Goal: Ask a question

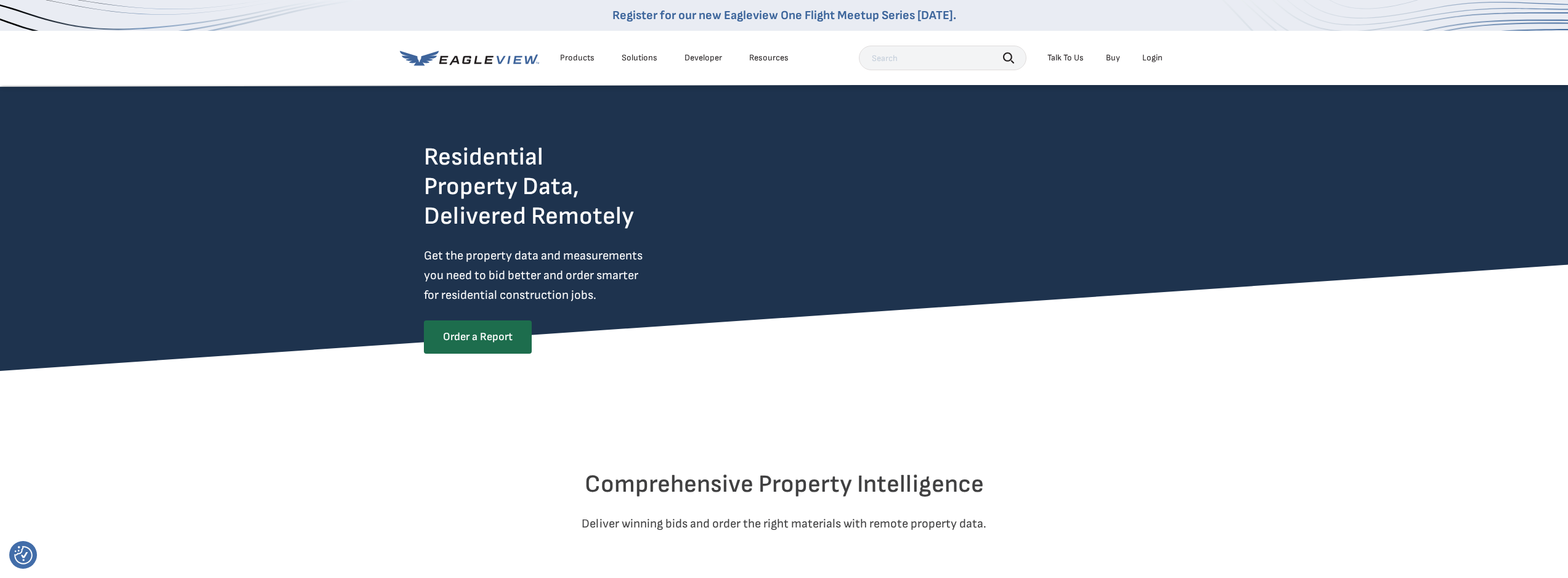
click at [575, 57] on div "Products" at bounding box center [577, 57] width 34 height 11
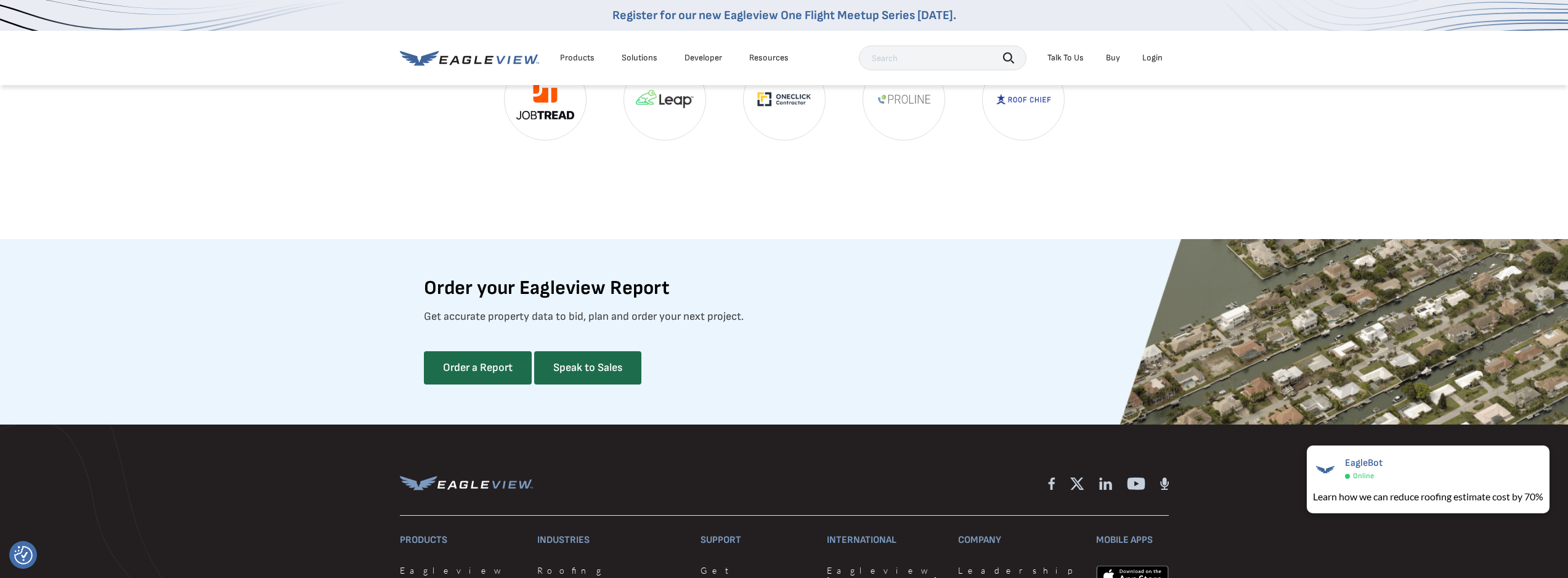
scroll to position [3144, 0]
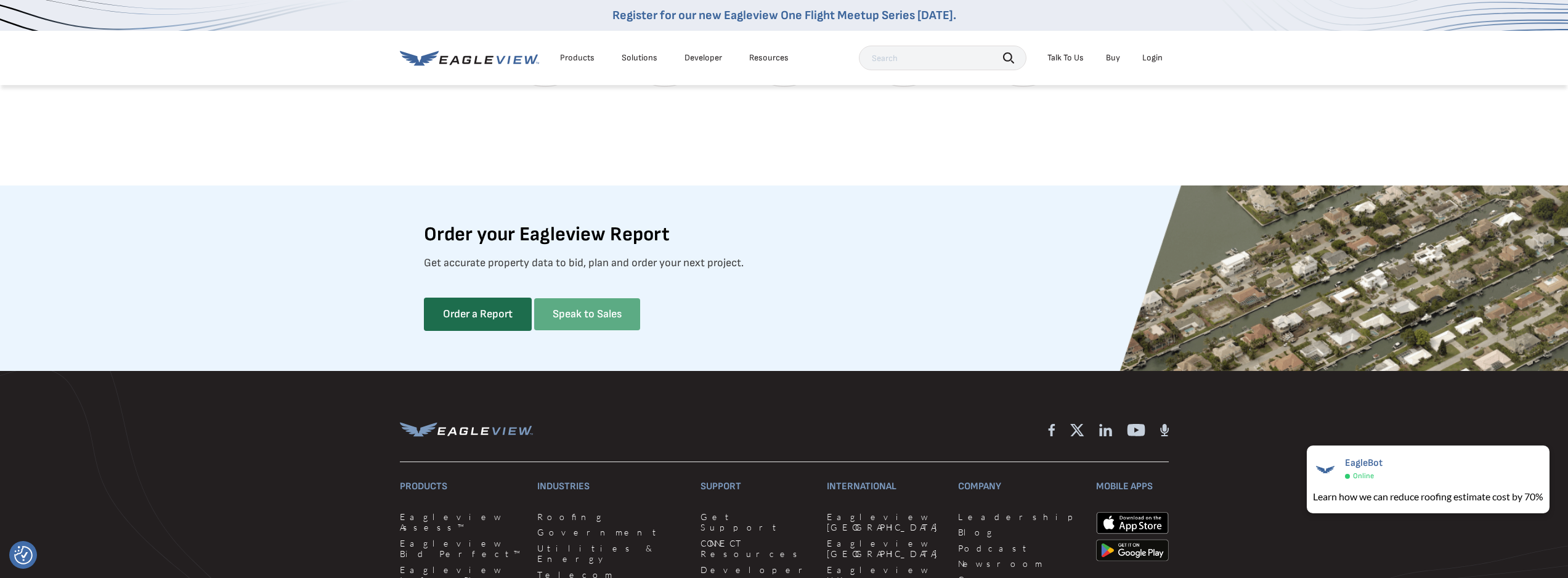
click at [570, 331] on link "Speak to Sales" at bounding box center [587, 315] width 106 height 32
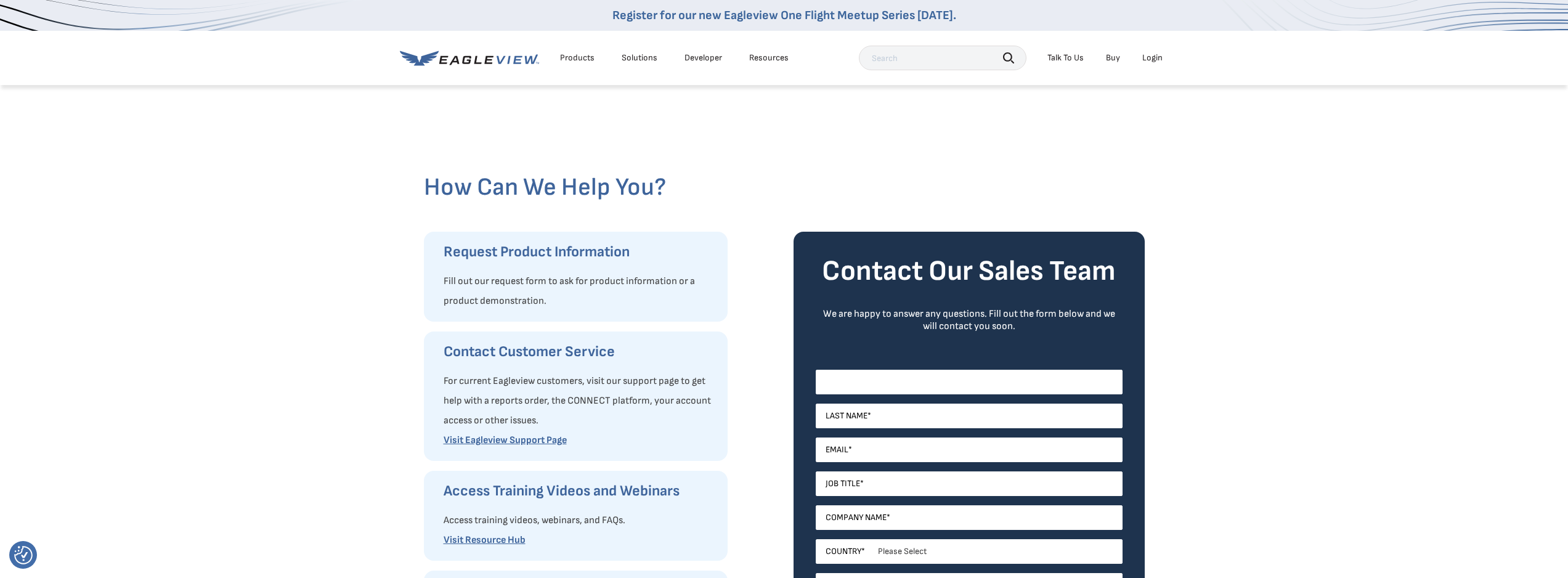
click at [1031, 374] on input "First Name *" at bounding box center [968, 382] width 307 height 25
type input "[PERSON_NAME]"
type input "Bill"
type input "[PERSON_NAME][EMAIL_ADDRESS][DOMAIN_NAME]"
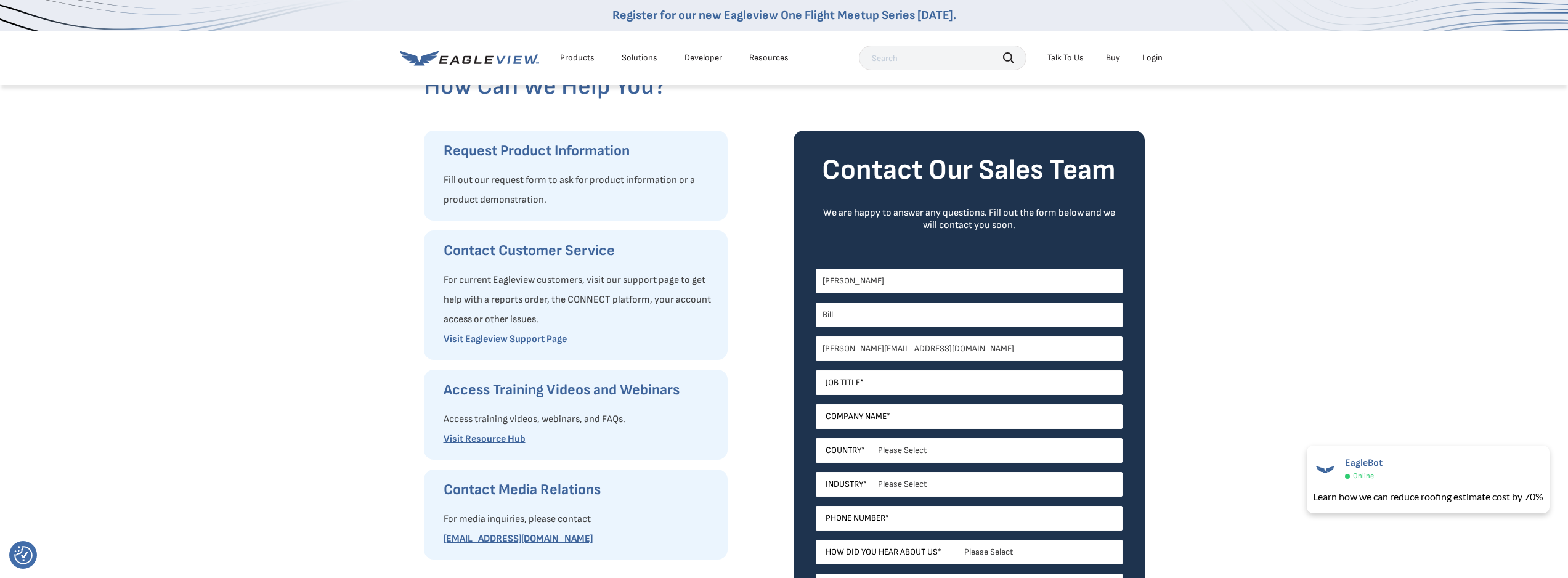
scroll to position [123, 0]
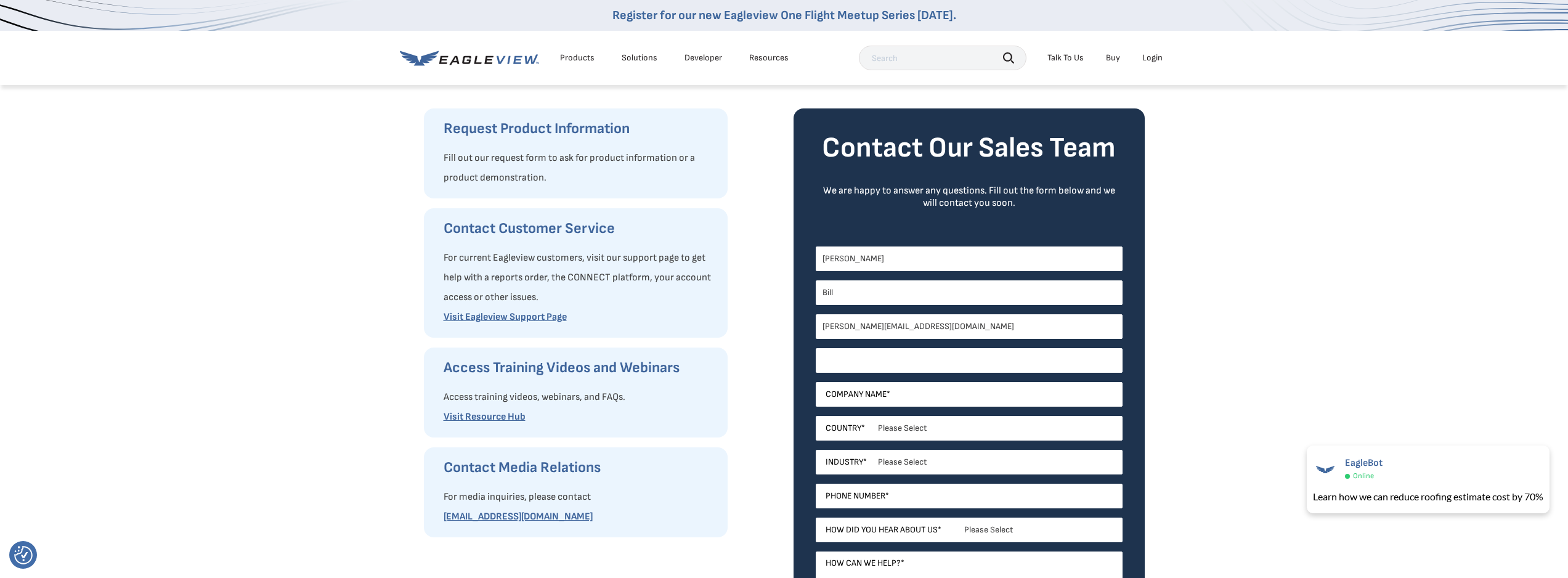
click at [882, 357] on input "Job Title *" at bounding box center [968, 361] width 307 height 25
type input "Director of Construction"
type input "[PERSON_NAME] Construction Group"
click at [904, 429] on select "Please Select [GEOGRAPHIC_DATA] [GEOGRAPHIC_DATA] [GEOGRAPHIC_DATA] [GEOGRAPHIC…" at bounding box center [968, 429] width 307 height 25
select select "[GEOGRAPHIC_DATA]"
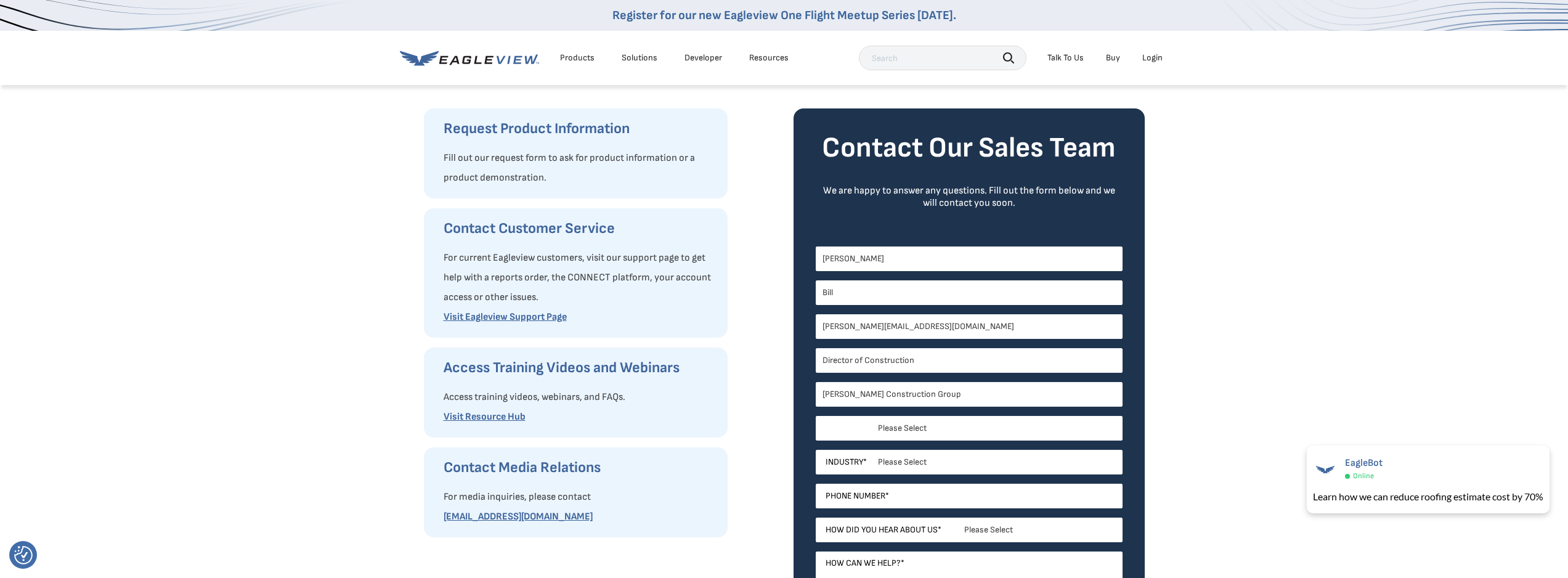
click at [815, 416] on select "Please Select [GEOGRAPHIC_DATA] [GEOGRAPHIC_DATA] [GEOGRAPHIC_DATA] [GEOGRAPHIC…" at bounding box center [968, 429] width 307 height 25
click at [928, 463] on select "Please Select [US_STATE] [US_STATE] [GEOGRAPHIC_DATA] [US_STATE] [US_STATE] [GE…" at bounding box center [968, 462] width 307 height 25
select select "[US_STATE]"
click at [815, 450] on select "Please Select [US_STATE] [US_STATE] [GEOGRAPHIC_DATA] [US_STATE] [US_STATE] [GE…" at bounding box center [968, 462] width 307 height 25
click at [925, 497] on select "Please Select Architects & Engineering Construction Electric/Gas Utilities Gove…" at bounding box center [968, 496] width 307 height 25
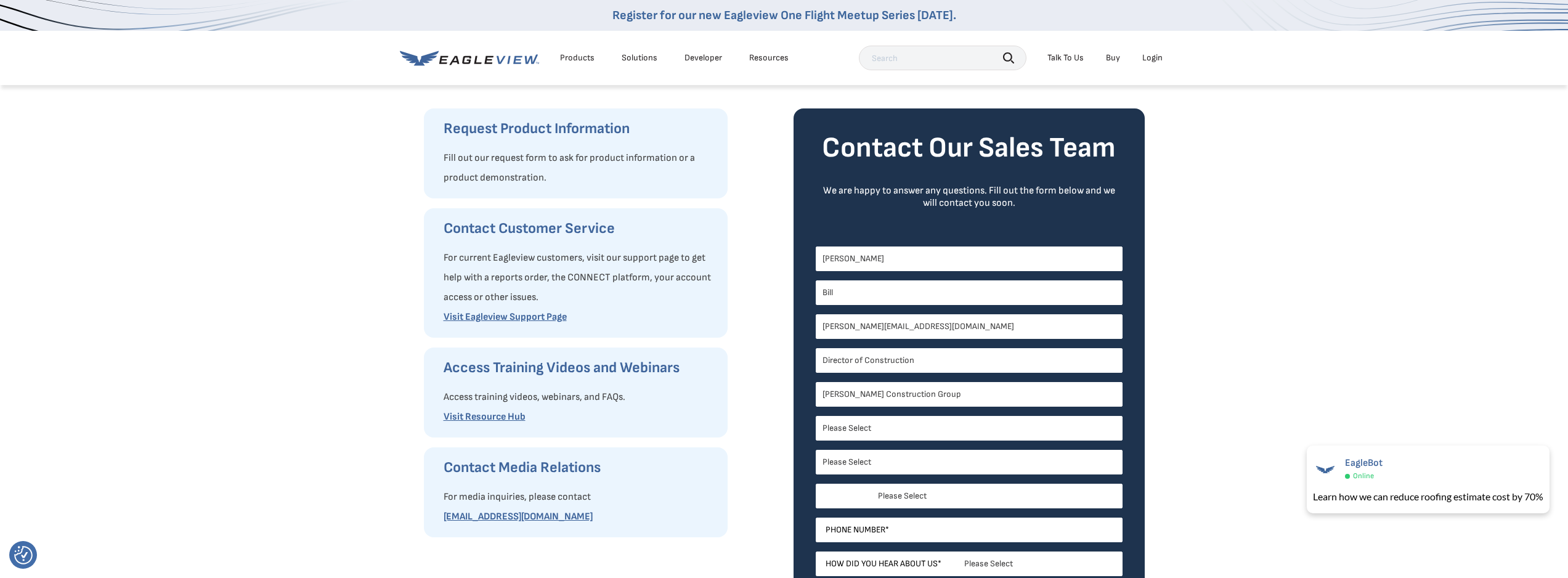
select select "Construction"
click at [815, 483] on select "Please Select Architects & Engineering Construction Electric/Gas Utilities Gove…" at bounding box center [968, 496] width 307 height 25
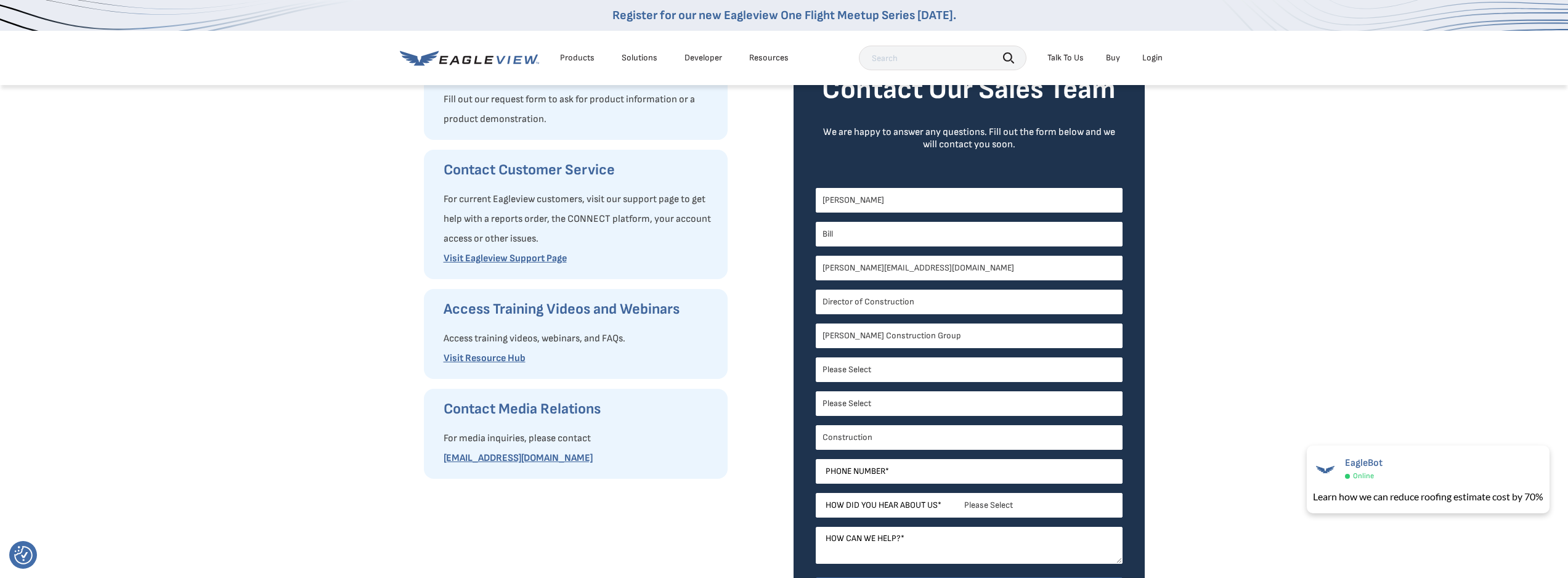
scroll to position [185, 0]
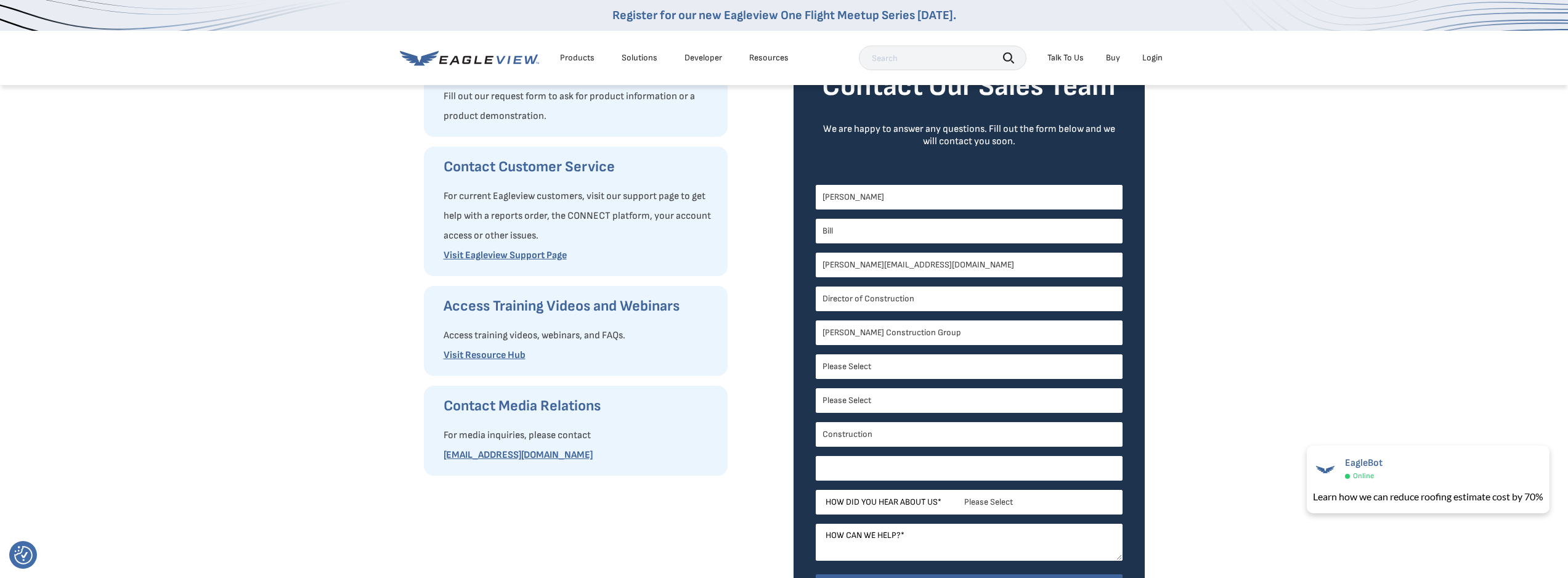
click at [932, 466] on input "Phone Number *" at bounding box center [968, 468] width 307 height 25
click at [828, 469] on input "15712472076" at bounding box center [968, 468] width 307 height 25
type input "5712472076"
click at [942, 501] on select "Please Select Search Engine Social Media Word of Mouth Podcast Online Advertise…" at bounding box center [968, 502] width 307 height 25
select select "Search Engine"
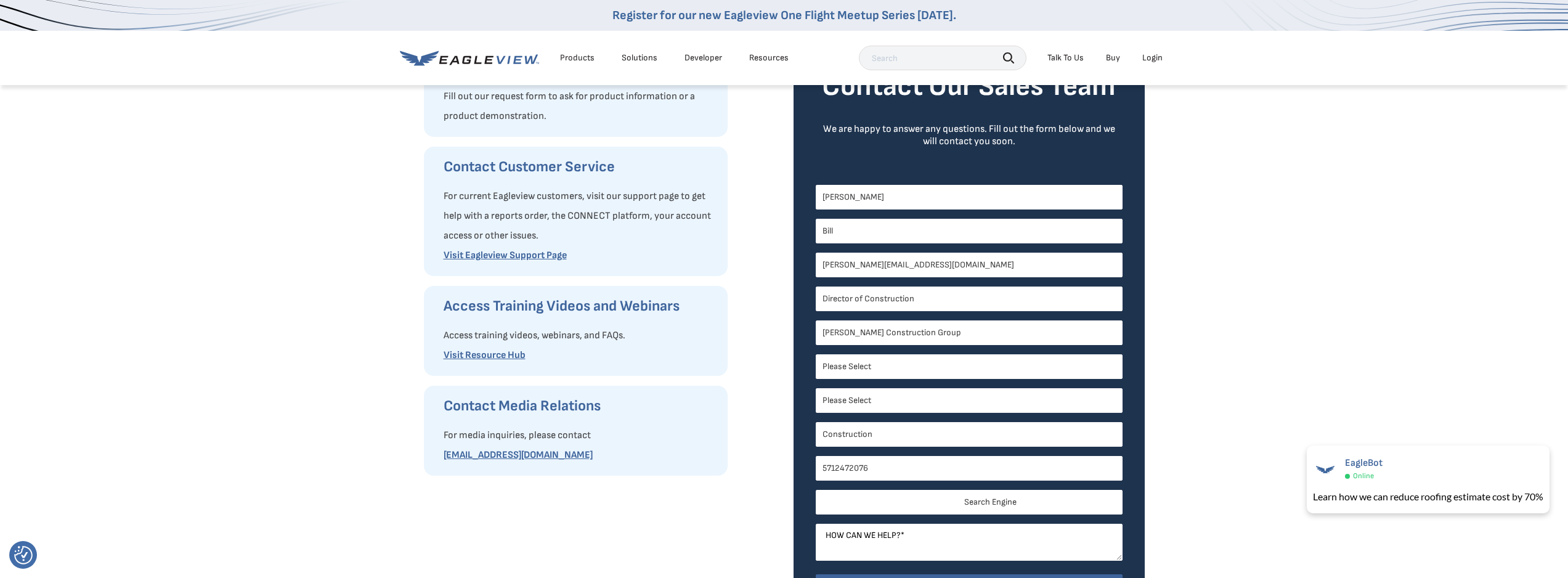
click at [815, 490] on select "Please Select Search Engine Social Media Word of Mouth Podcast Online Advertise…" at bounding box center [968, 502] width 307 height 25
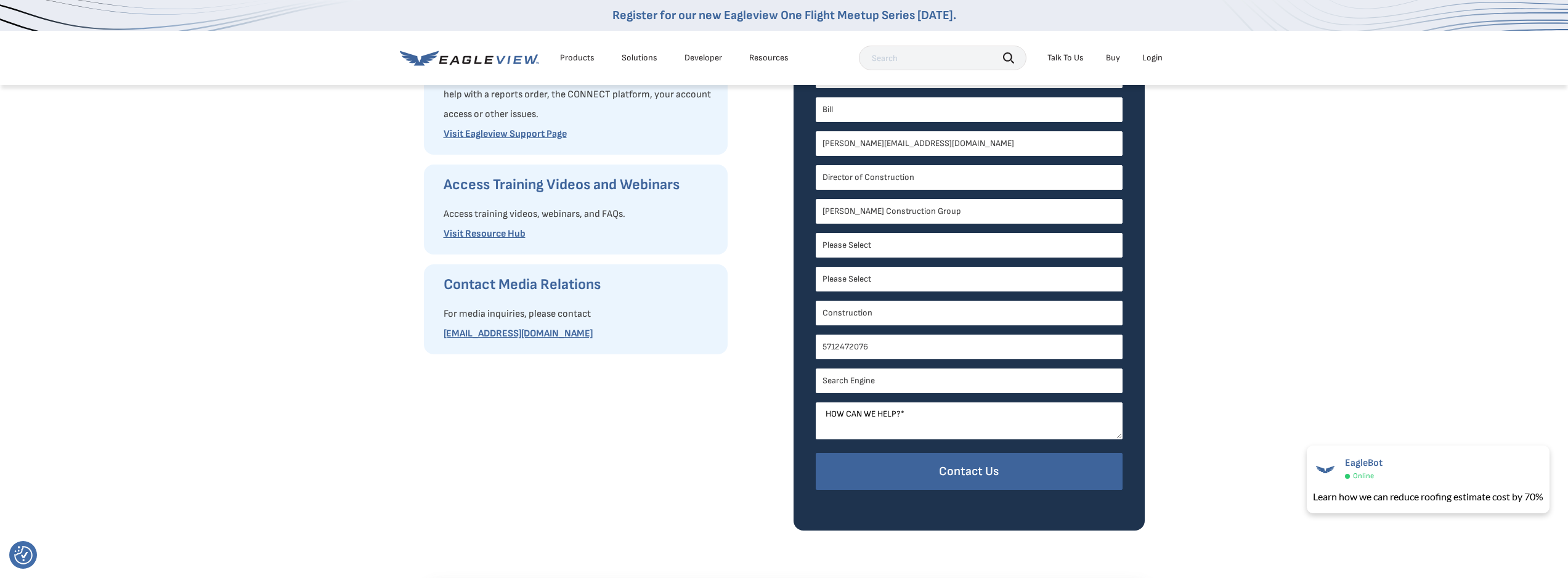
scroll to position [308, 0]
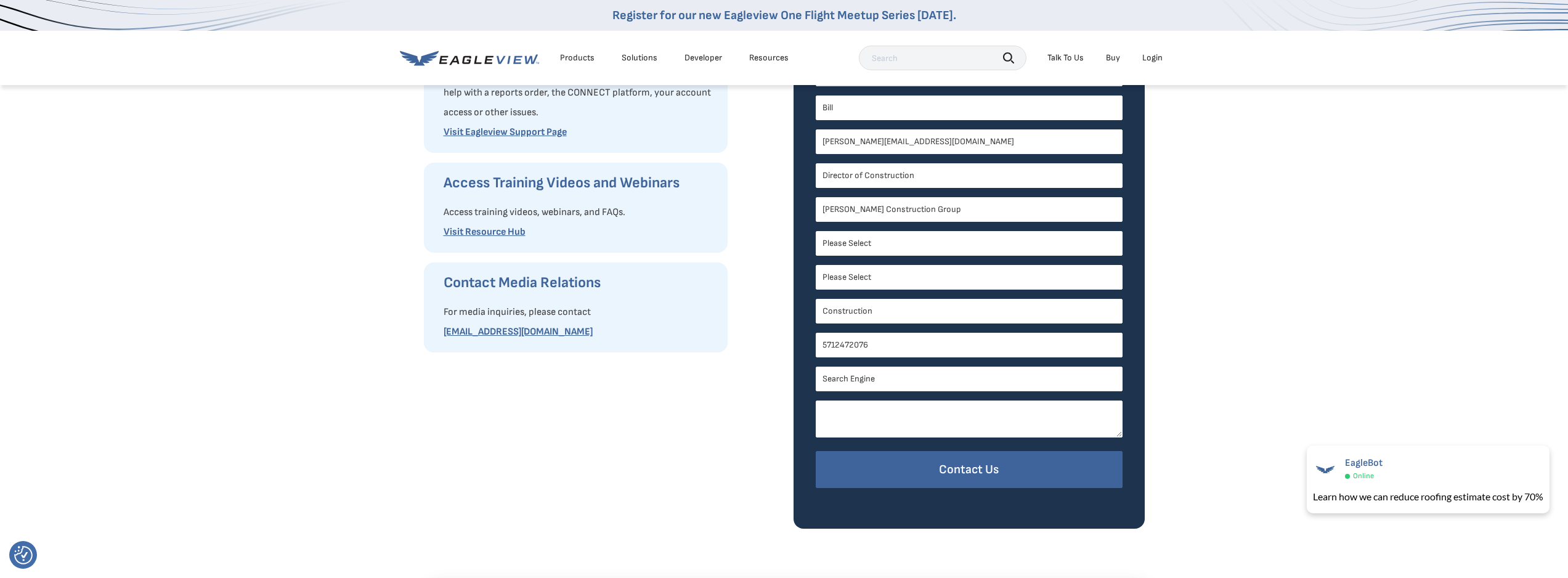
click at [901, 410] on textarea "How can we help? *" at bounding box center [968, 419] width 307 height 37
click at [872, 421] on textarea "We are starting to get into roof replacements for military housing and would li…" at bounding box center [968, 419] width 307 height 37
click at [889, 424] on textarea "We are starting to get into roof replacements for military housing and would li…" at bounding box center [968, 419] width 307 height 37
click at [877, 422] on textarea "We are starting to get into roof replacements for military housing and would li…" at bounding box center [968, 419] width 307 height 37
drag, startPoint x: 928, startPoint y: 421, endPoint x: 886, endPoint y: 421, distance: 42.0
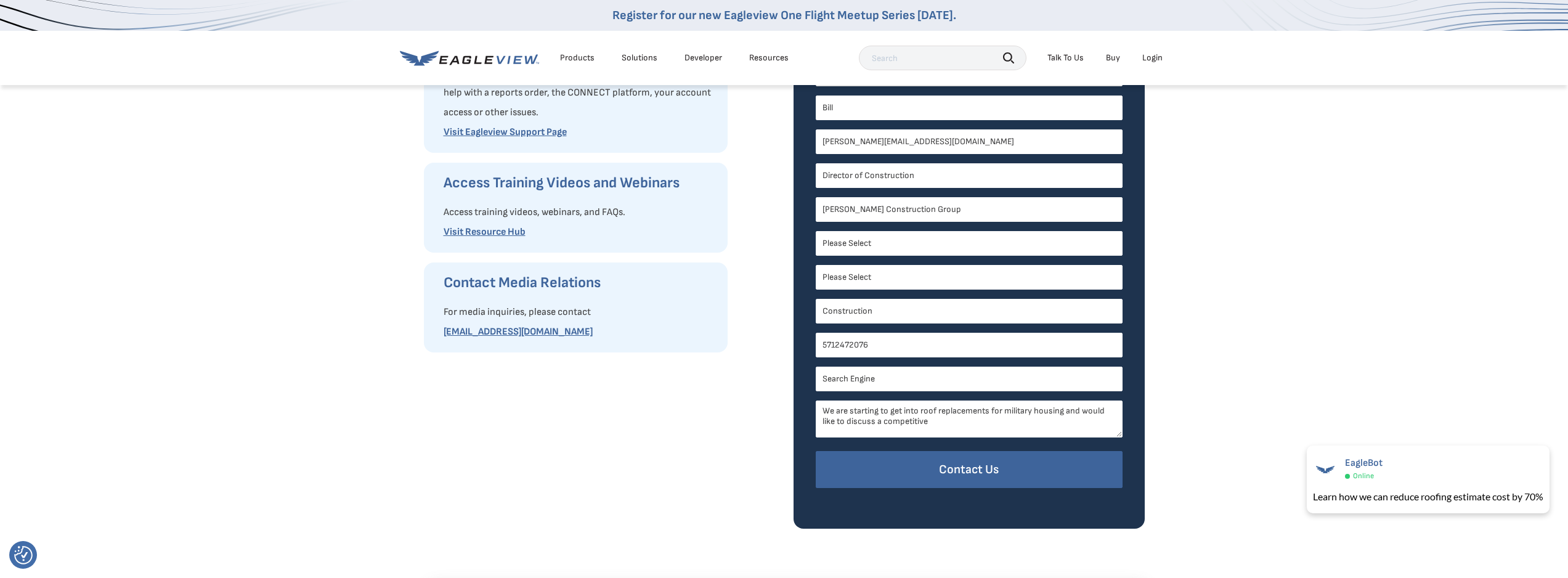
click at [886, 421] on textarea "We are starting to get into roof replacements for military housing and would li…" at bounding box center [968, 419] width 307 height 37
click at [870, 429] on textarea "We are starting to get into roof replacements for military housing and would li…" at bounding box center [968, 419] width 307 height 37
click at [947, 432] on textarea "We are starting to get into roof replacements for military housing and would li…" at bounding box center [968, 419] width 307 height 37
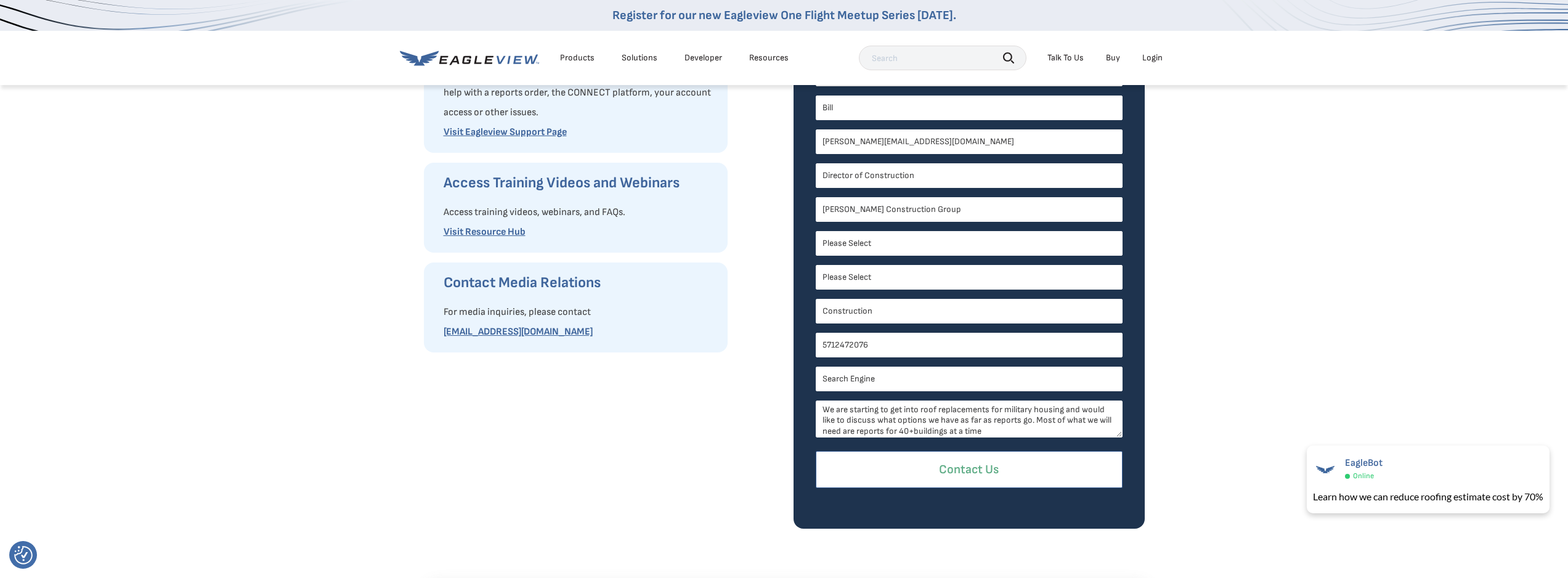
type textarea "We are starting to get into roof replacements for military housing and would li…"
click at [964, 475] on input "Contact Us" at bounding box center [968, 469] width 307 height 38
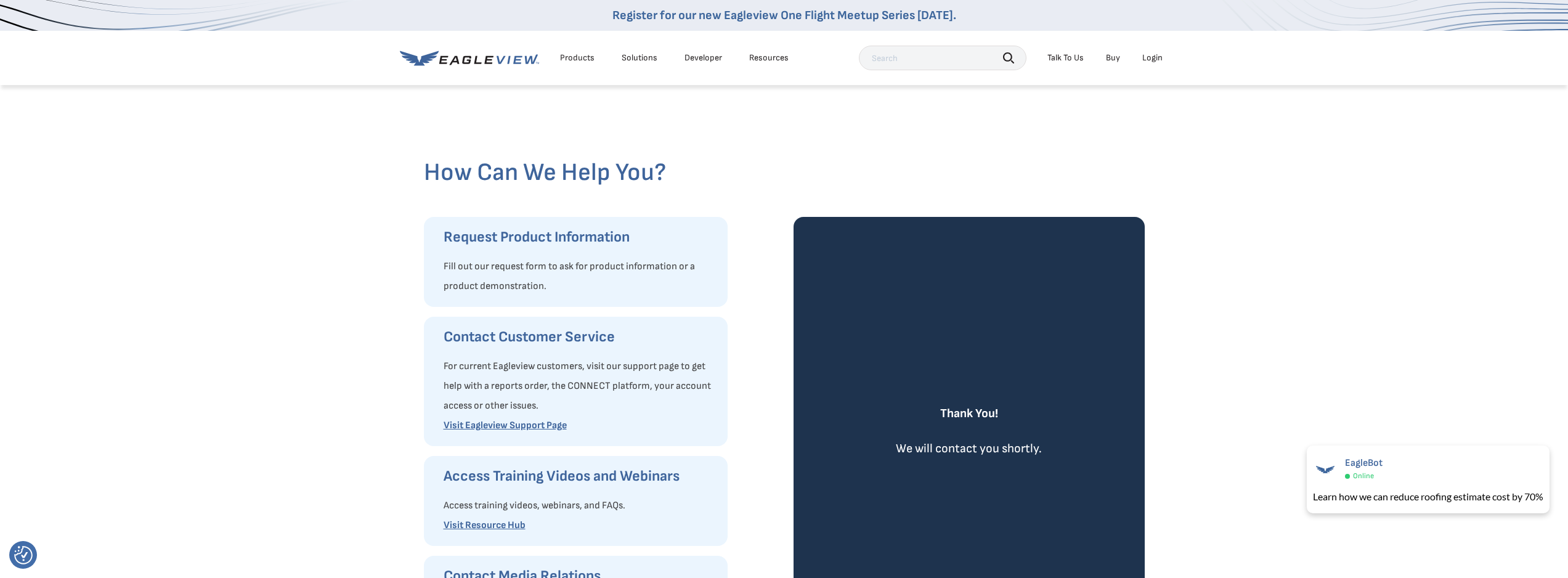
scroll to position [0, 0]
